Goal: Find specific page/section: Find specific page/section

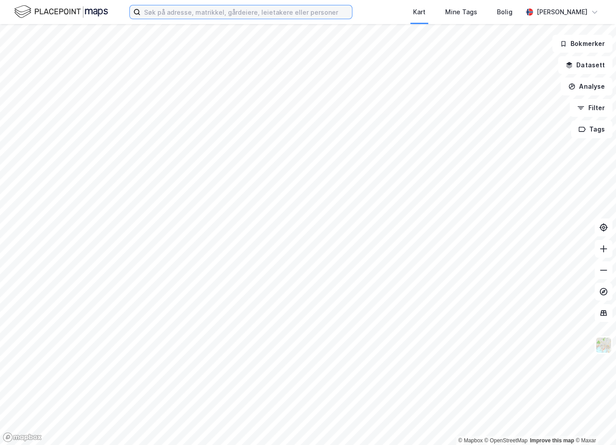
click at [246, 12] on input at bounding box center [247, 11] width 212 height 13
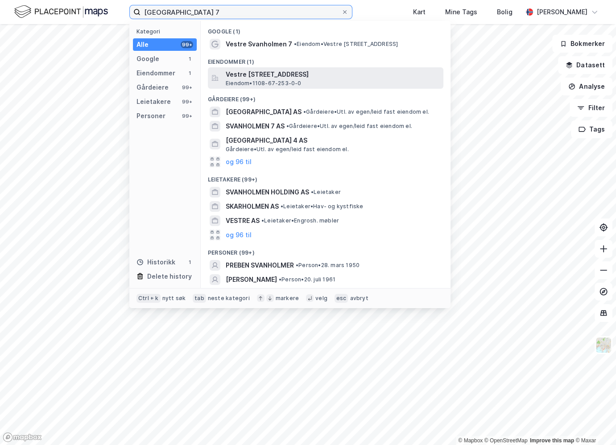
type input "[GEOGRAPHIC_DATA] 7"
click at [274, 71] on span "Vestre [STREET_ADDRESS]" at bounding box center [333, 74] width 214 height 11
